Goal: Task Accomplishment & Management: Use online tool/utility

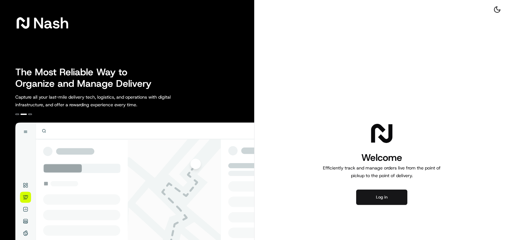
click at [398, 194] on button "Log in" at bounding box center [381, 197] width 51 height 15
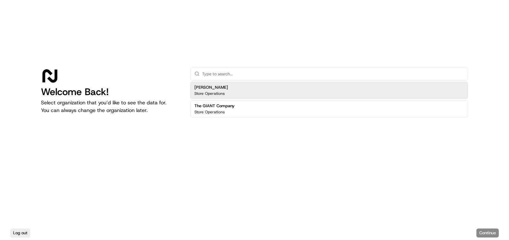
click at [209, 94] on p "Store Operations" at bounding box center [209, 93] width 30 height 5
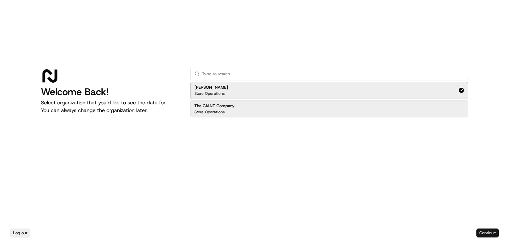
click at [489, 235] on button "Continue" at bounding box center [487, 233] width 22 height 9
